Goal: Transaction & Acquisition: Purchase product/service

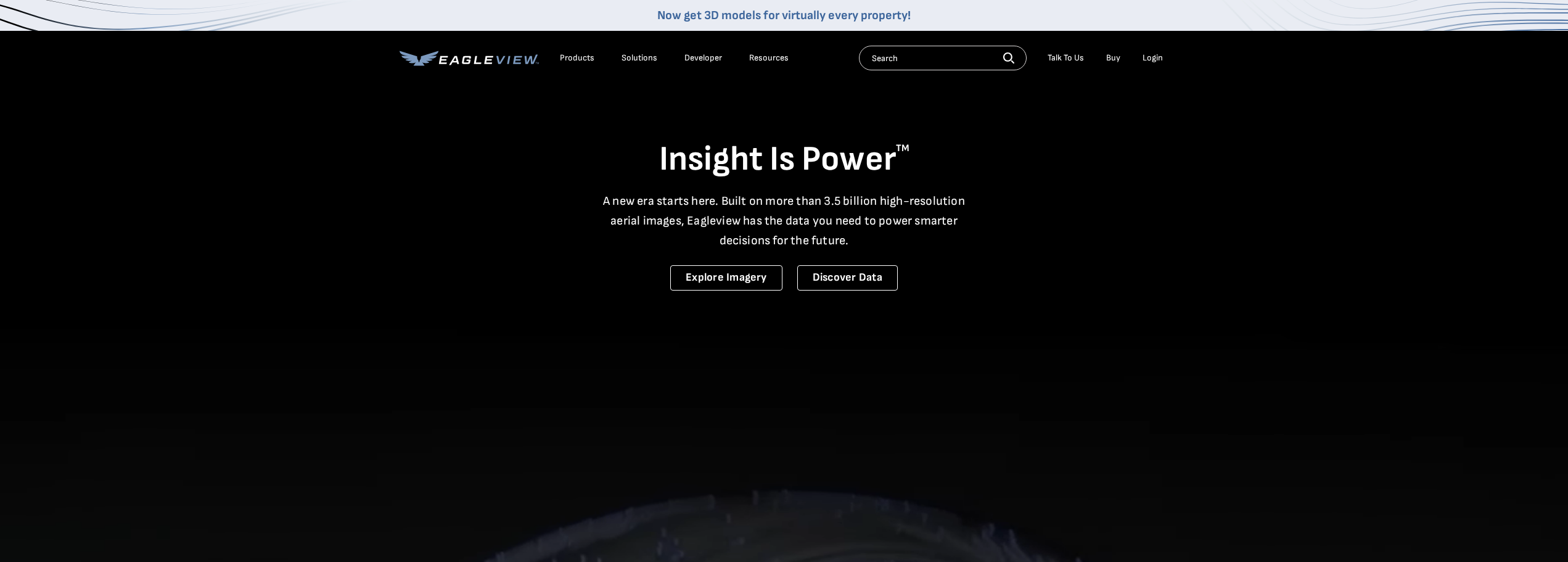
click at [1153, 54] on div "Login" at bounding box center [1153, 58] width 21 height 11
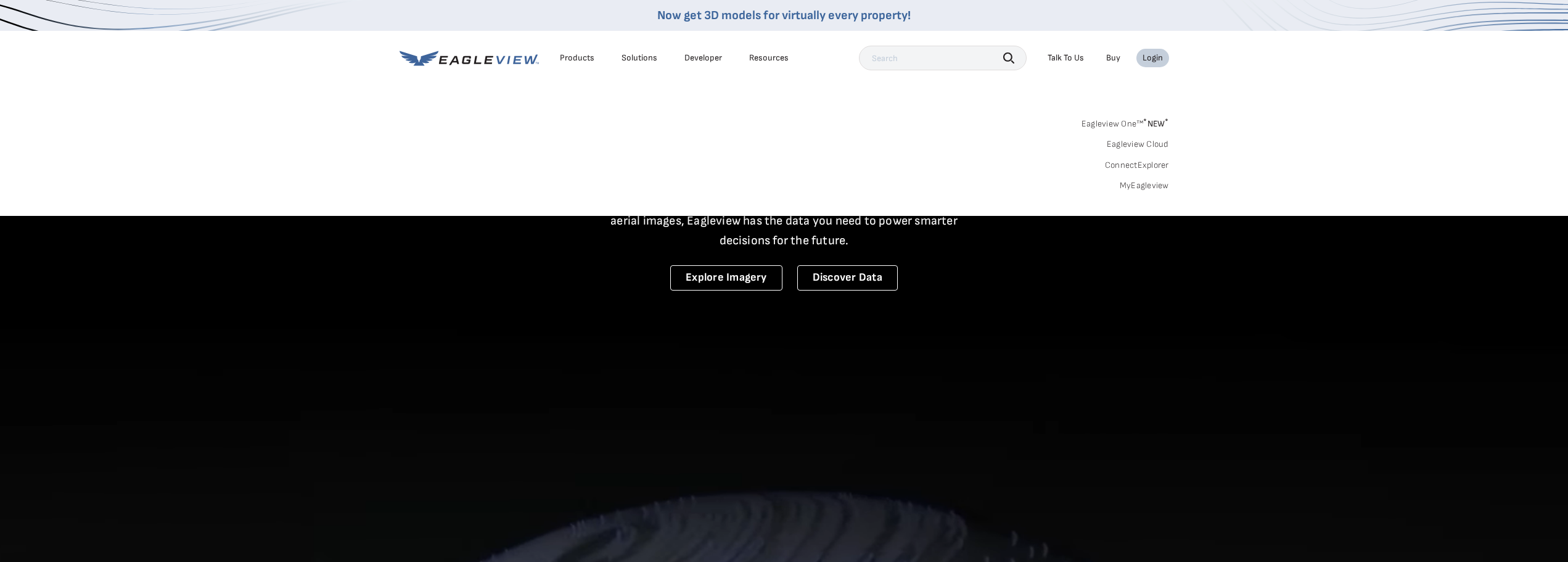
click at [1145, 182] on link "MyEagleview" at bounding box center [1144, 185] width 50 height 11
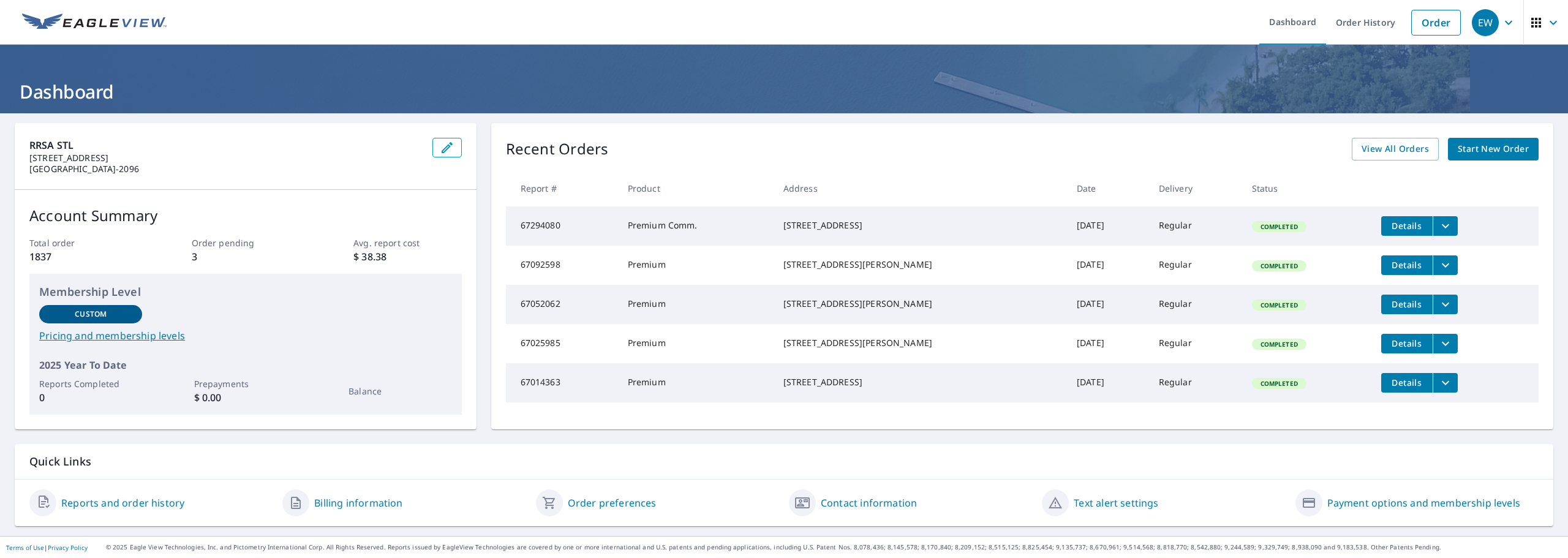
click at [784, 231] on div "1004 Claytonbrook Drive Ballwin, MO 63011" at bounding box center [921, 225] width 274 height 12
click at [705, 231] on td "Premium Comm." at bounding box center [695, 226] width 155 height 39
click at [675, 229] on td "Premium Comm." at bounding box center [695, 226] width 155 height 39
click at [1438, 227] on icon "filesDropdownBtn-67294080" at bounding box center [1445, 226] width 15 height 15
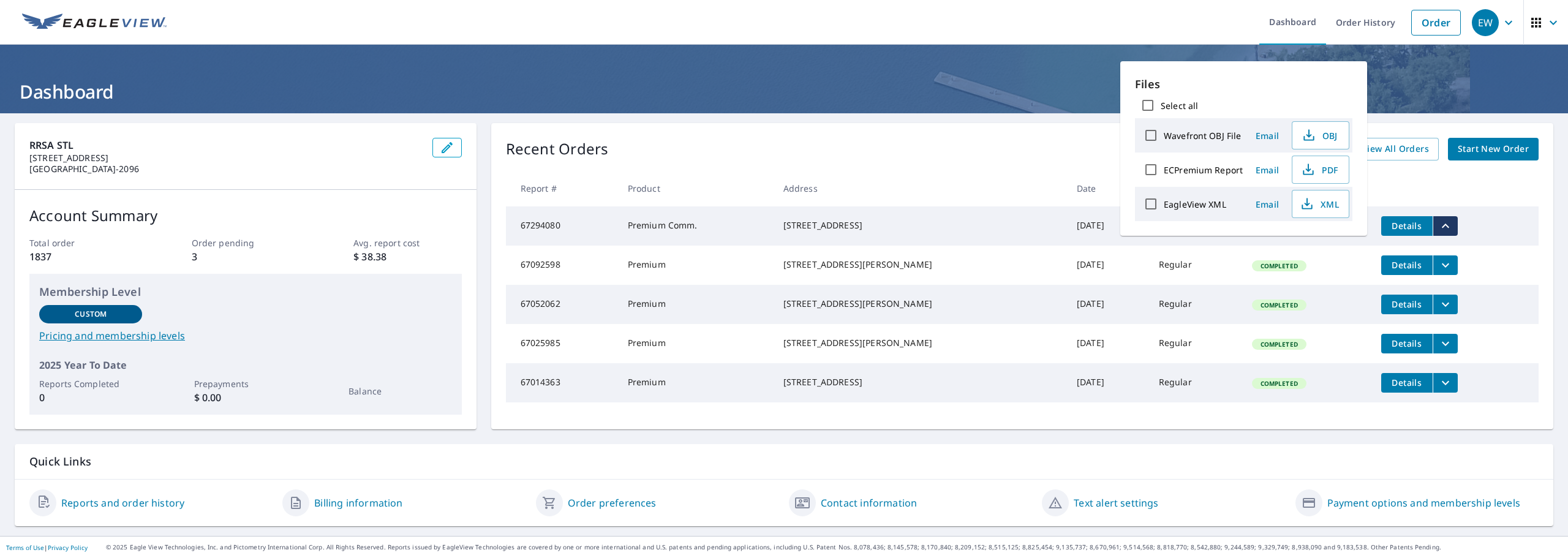
click at [1305, 79] on p "Files" at bounding box center [1243, 84] width 217 height 17
click at [1477, 150] on span "Start New Order" at bounding box center [1493, 149] width 71 height 15
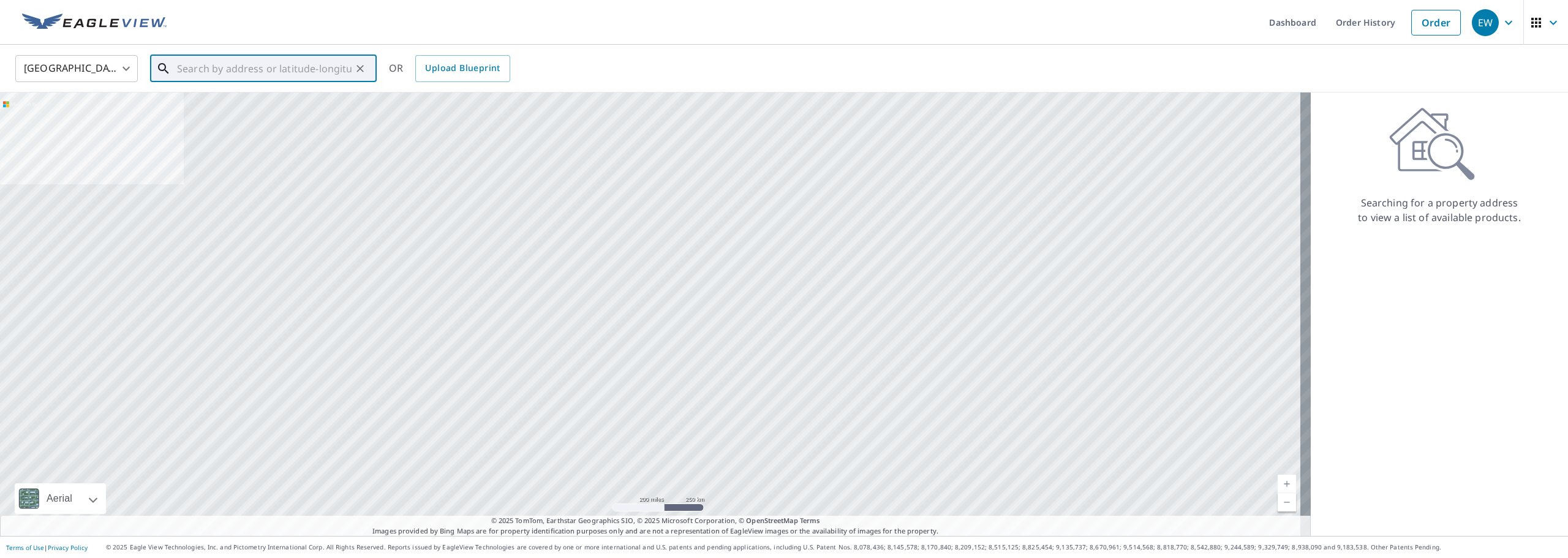
click at [216, 72] on input "text" at bounding box center [264, 68] width 174 height 34
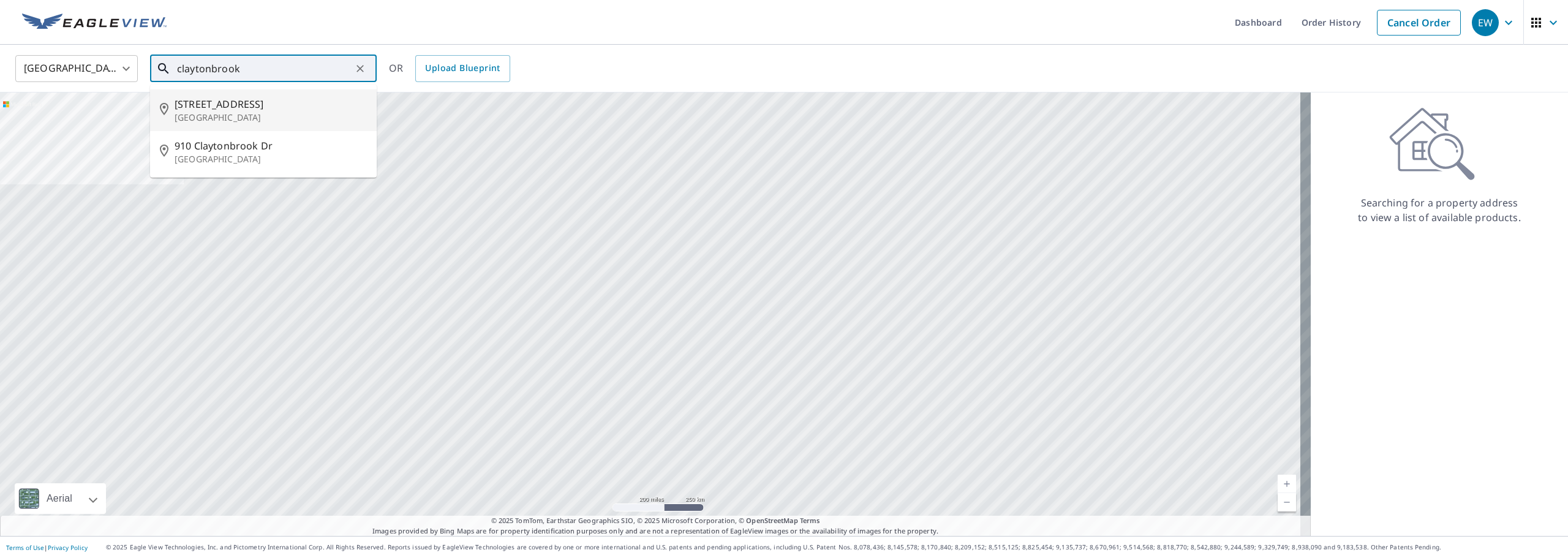
click at [221, 117] on p "Ballwin, MO 63011" at bounding box center [271, 117] width 193 height 12
type input "1101 Claytonbrook Ct Ballwin, MO 63011"
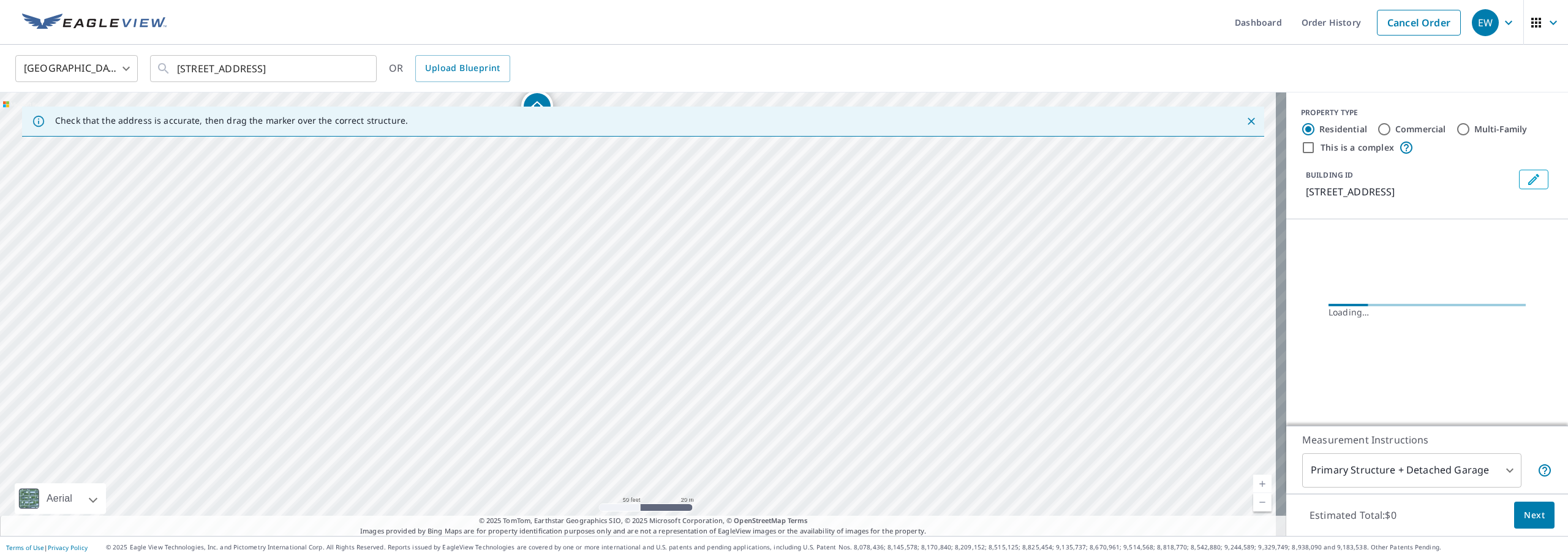
drag, startPoint x: 640, startPoint y: 309, endPoint x: 683, endPoint y: 465, distance: 161.8
click at [683, 465] on div "1101 Claytonbrook Ct Ballwin, MO 63011" at bounding box center [643, 314] width 1286 height 443
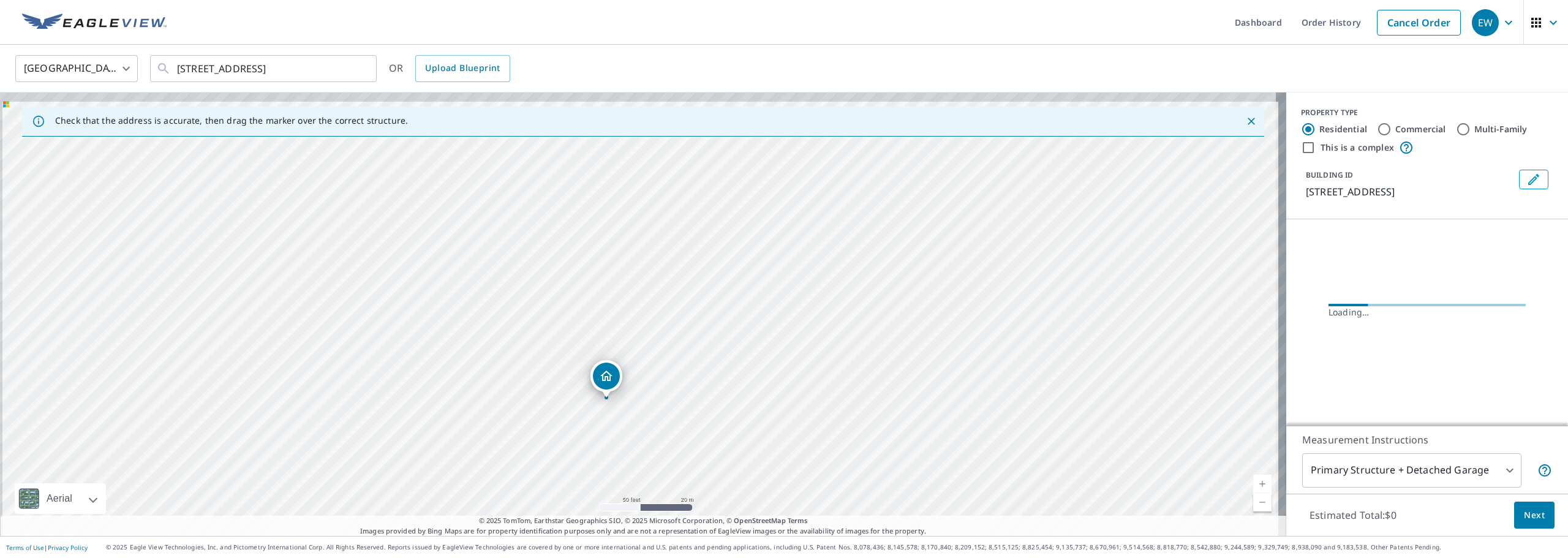
drag, startPoint x: 640, startPoint y: 321, endPoint x: 668, endPoint y: 446, distance: 128.1
click at [668, 446] on div "1101 Claytonbrook Ct Ballwin, MO 63011" at bounding box center [643, 314] width 1286 height 443
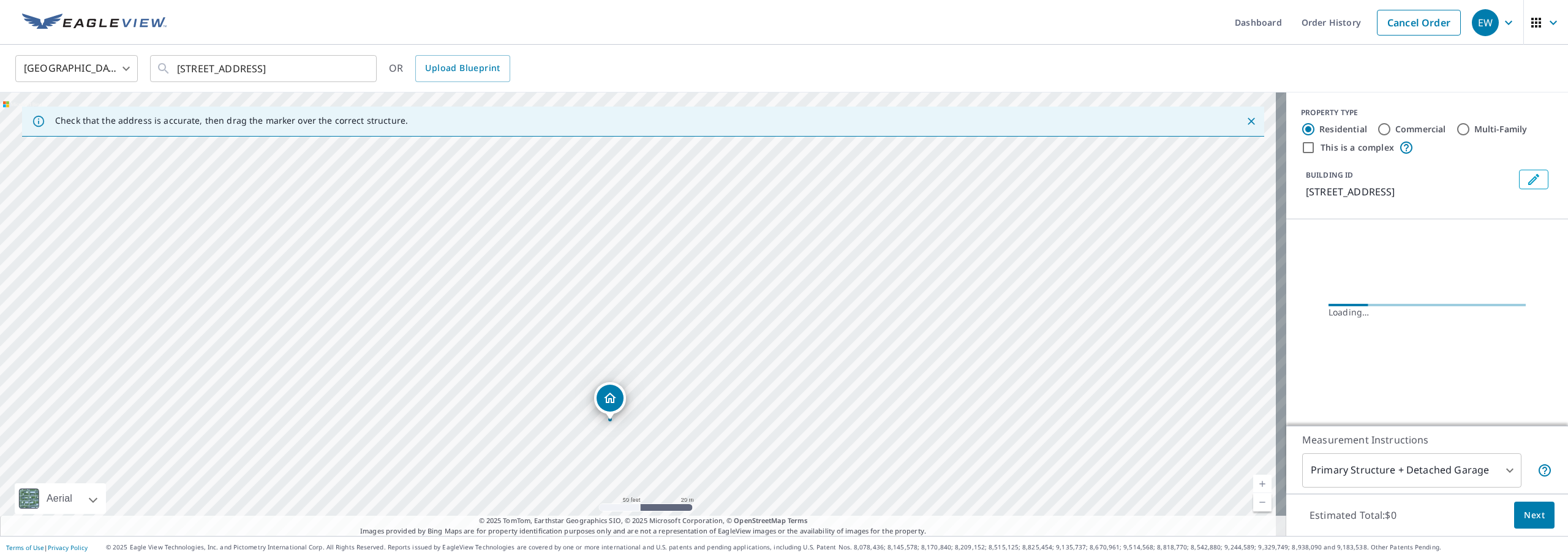
drag, startPoint x: 663, startPoint y: 304, endPoint x: 683, endPoint y: 441, distance: 138.5
click at [683, 441] on div "1101 Claytonbrook Ct Ballwin, MO 63011" at bounding box center [643, 314] width 1286 height 443
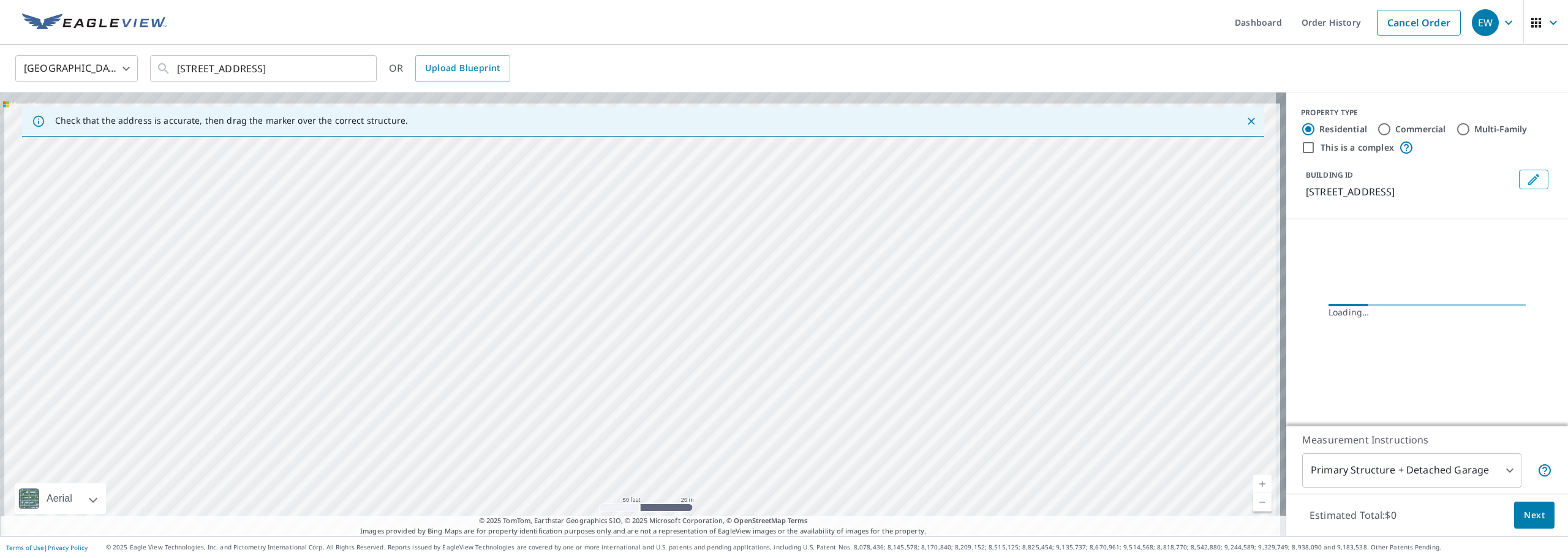
drag, startPoint x: 668, startPoint y: 362, endPoint x: 699, endPoint y: 465, distance: 107.6
click at [699, 465] on div "1101 Claytonbrook Ct Ballwin, MO 63011" at bounding box center [643, 314] width 1286 height 443
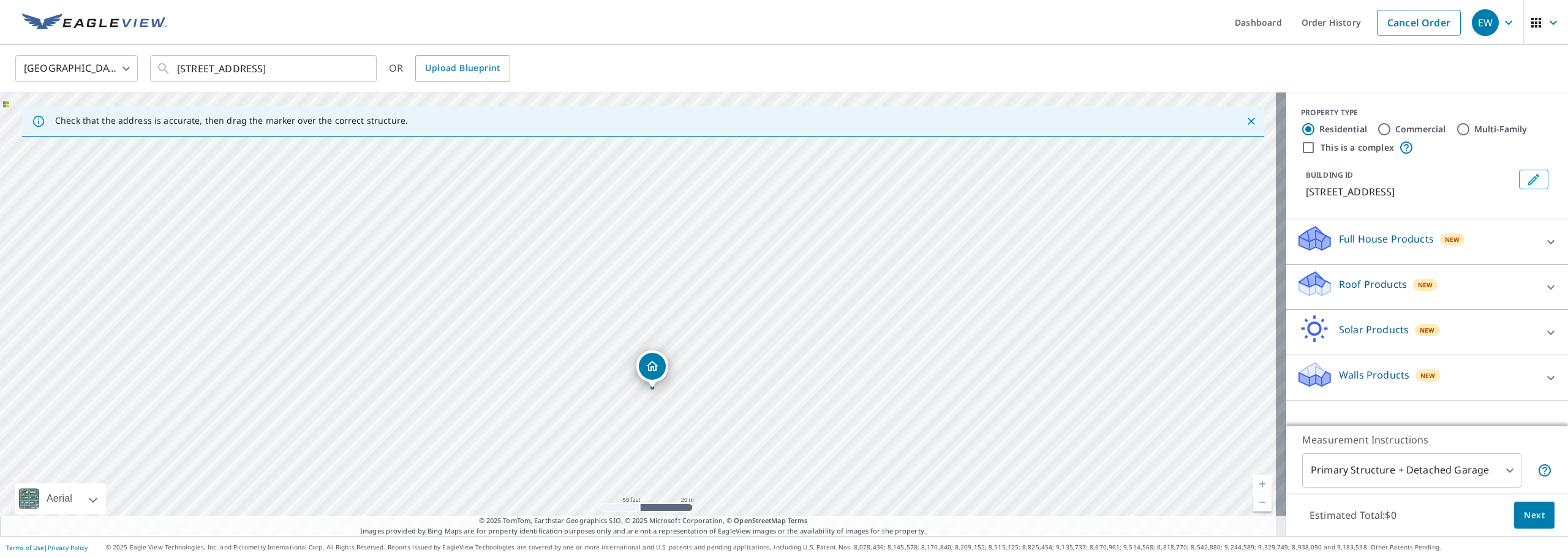
drag, startPoint x: 682, startPoint y: 327, endPoint x: 703, endPoint y: 422, distance: 97.3
click at [703, 426] on div "1101 Claytonbrook Ct Ballwin, MO 63011" at bounding box center [643, 314] width 1286 height 443
drag, startPoint x: 679, startPoint y: 254, endPoint x: 687, endPoint y: 292, distance: 38.8
click at [687, 290] on div "1101 Claytonbrook Ct Ballwin, MO 63011" at bounding box center [643, 314] width 1286 height 443
drag, startPoint x: 678, startPoint y: 471, endPoint x: 656, endPoint y: 150, distance: 321.8
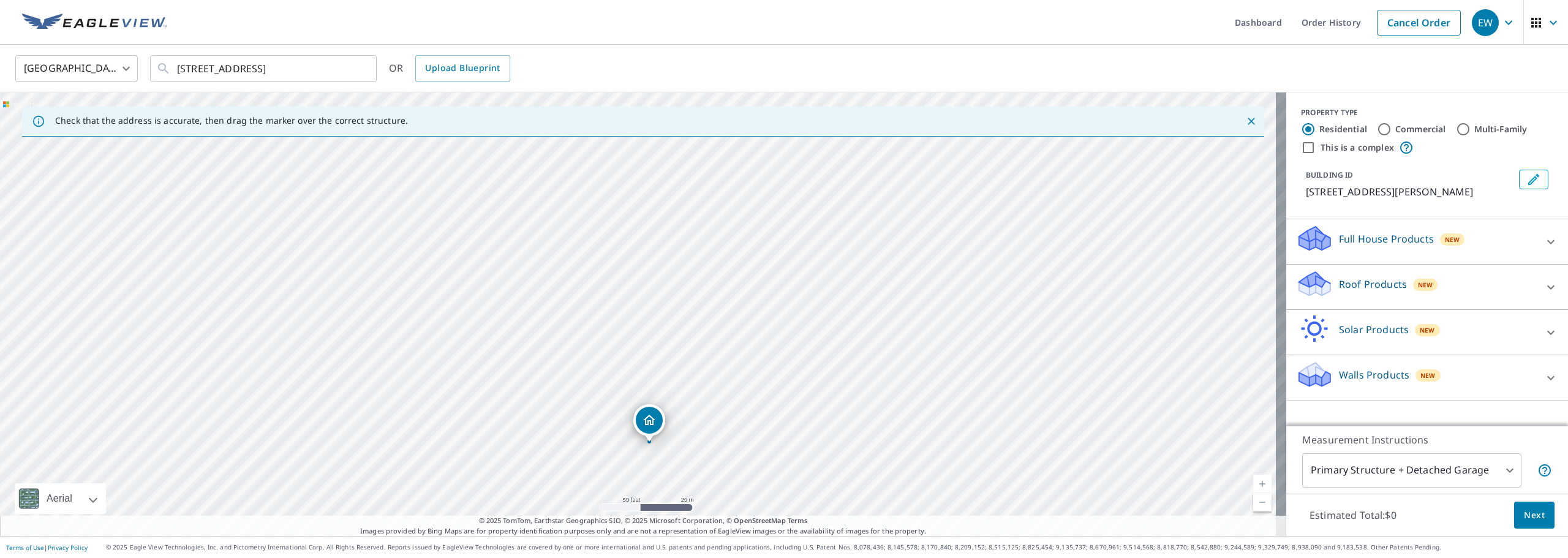
drag, startPoint x: 687, startPoint y: 300, endPoint x: 698, endPoint y: 422, distance: 122.5
click at [698, 422] on div "1001 Claytonbrook Ct Ballwin, MO 63011" at bounding box center [643, 314] width 1286 height 443
drag, startPoint x: 649, startPoint y: 421, endPoint x: 631, endPoint y: 354, distance: 69.4
click at [1543, 284] on icon at bounding box center [1550, 287] width 15 height 15
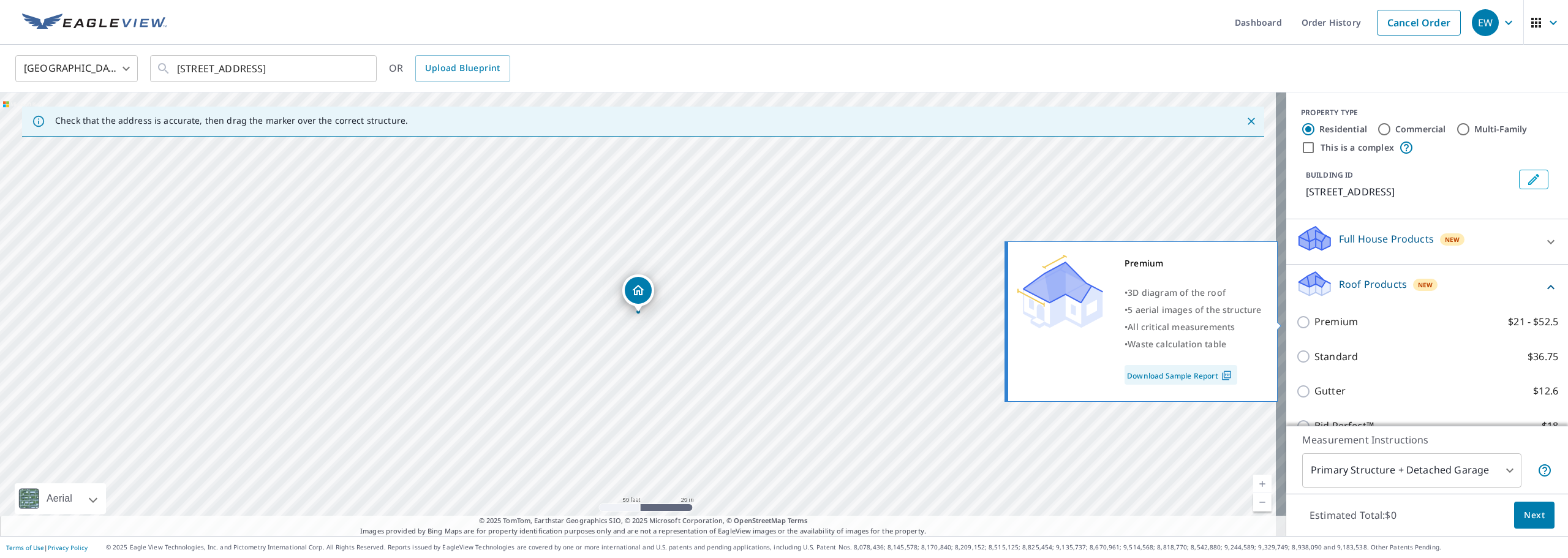
click at [1318, 323] on p "Premium" at bounding box center [1336, 322] width 44 height 15
click at [1314, 323] on input "Premium $21 - $52.5" at bounding box center [1305, 322] width 18 height 15
checkbox input "true"
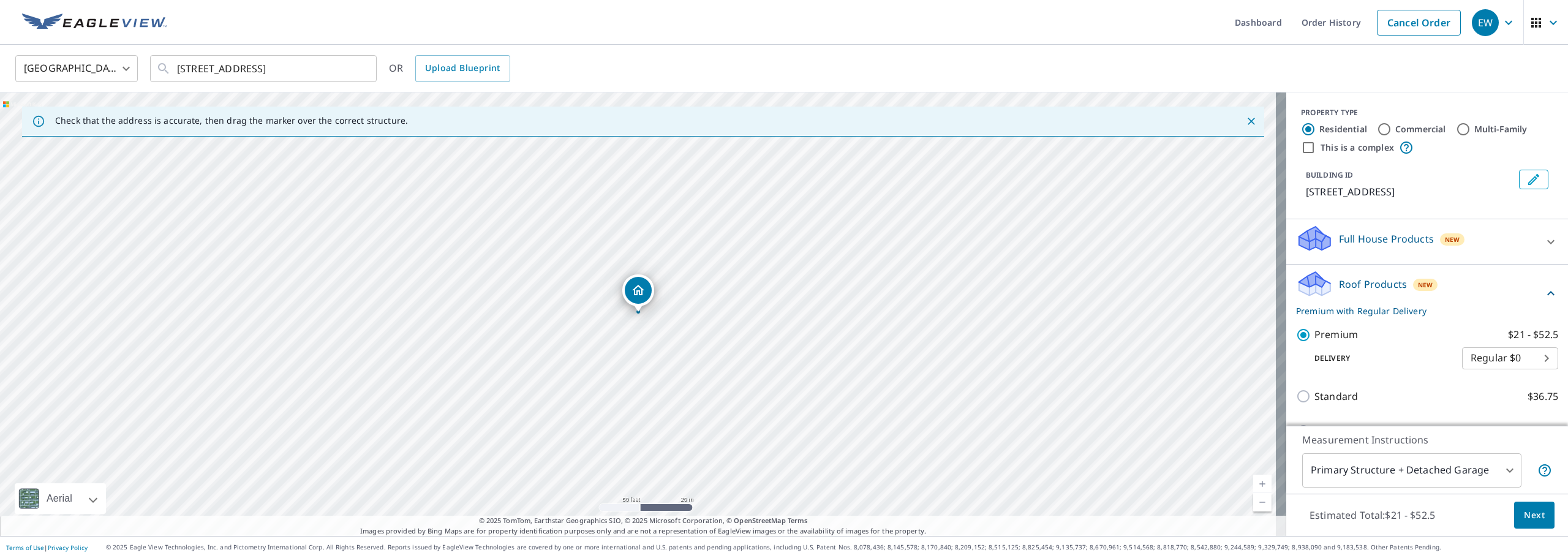
click at [1337, 471] on body "EW EW Dashboard Order History Cancel Order EW United States US ​ 1101 Claytonbr…" at bounding box center [784, 279] width 1568 height 558
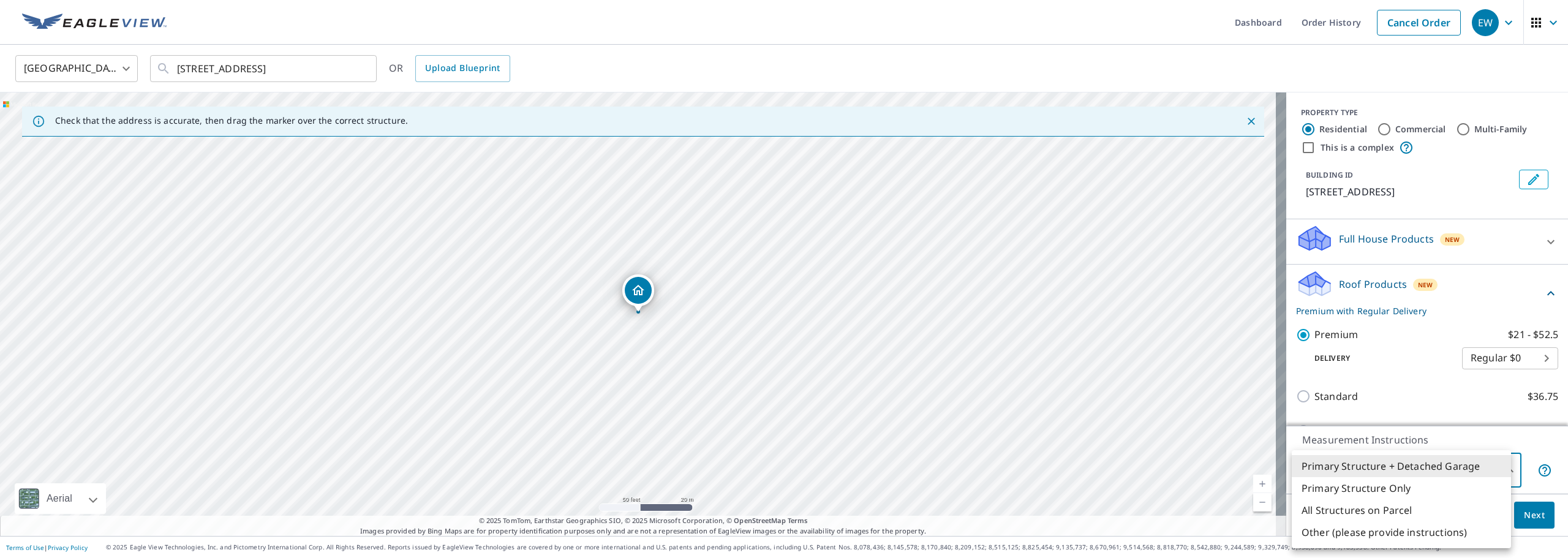
click at [1335, 489] on li "Primary Structure Only" at bounding box center [1401, 488] width 219 height 22
type input "2"
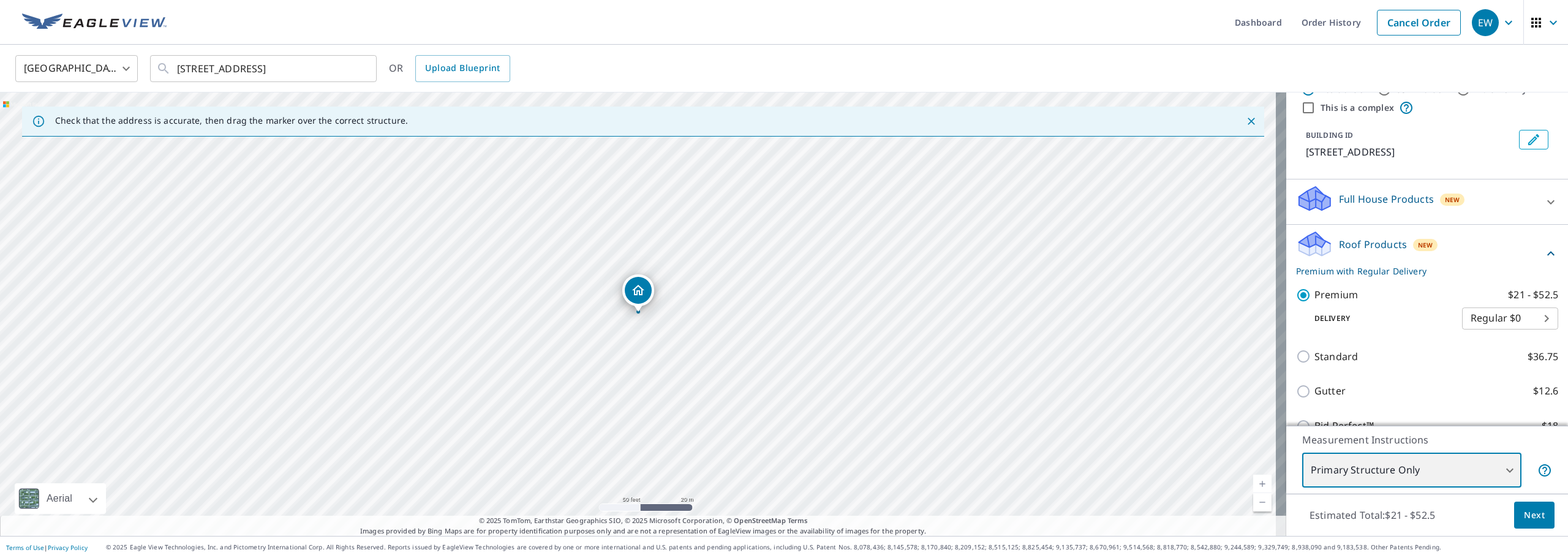
scroll to position [61, 0]
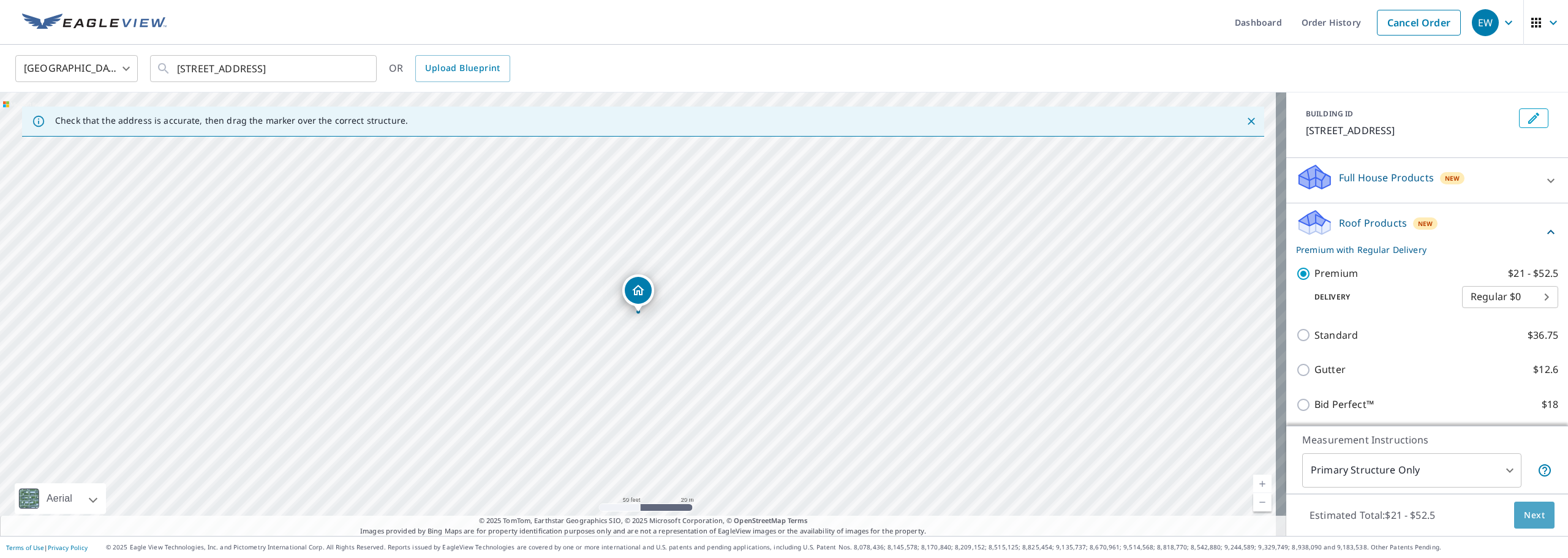
click at [1524, 517] on span "Next" at bounding box center [1534, 515] width 21 height 15
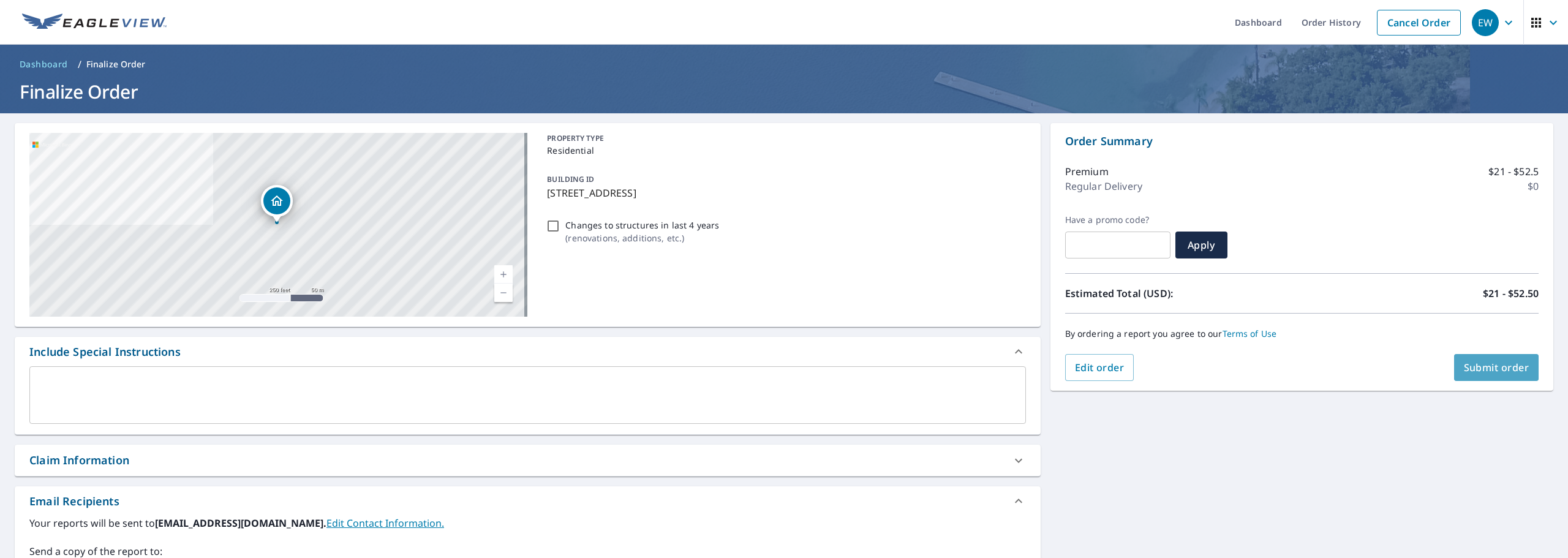
click at [1487, 373] on span "Submit order" at bounding box center [1496, 367] width 65 height 13
checkbox input "true"
